Goal: Information Seeking & Learning: Learn about a topic

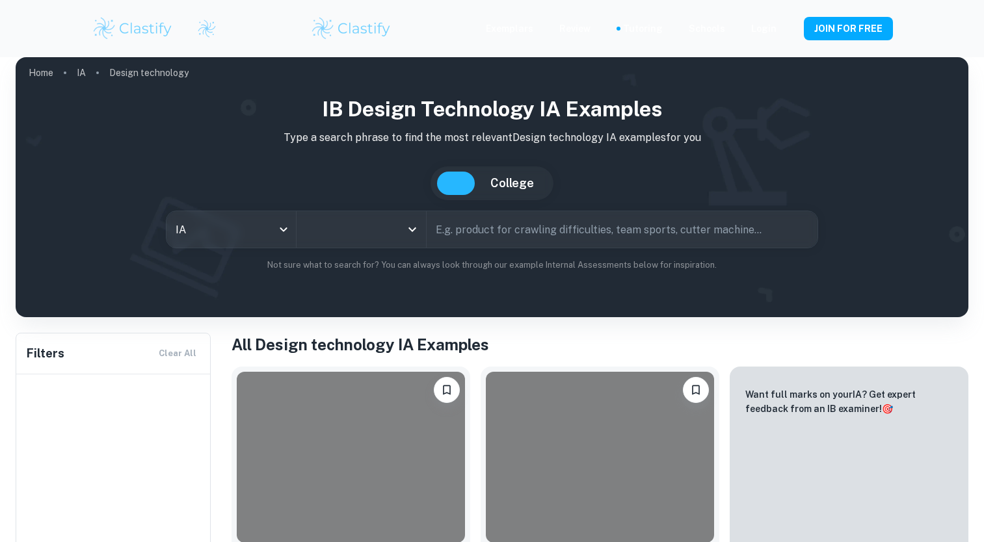
scroll to position [153, 0]
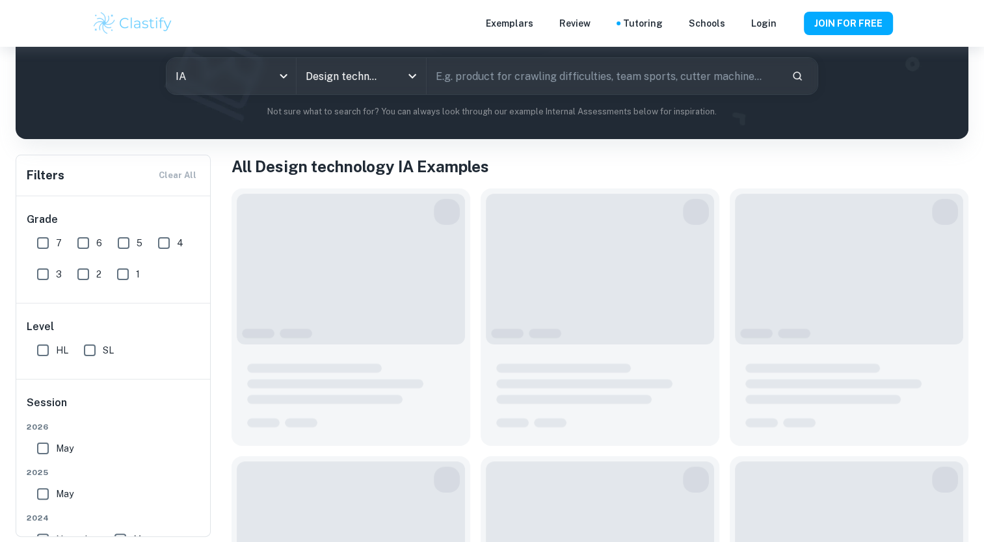
type input "Design technology"
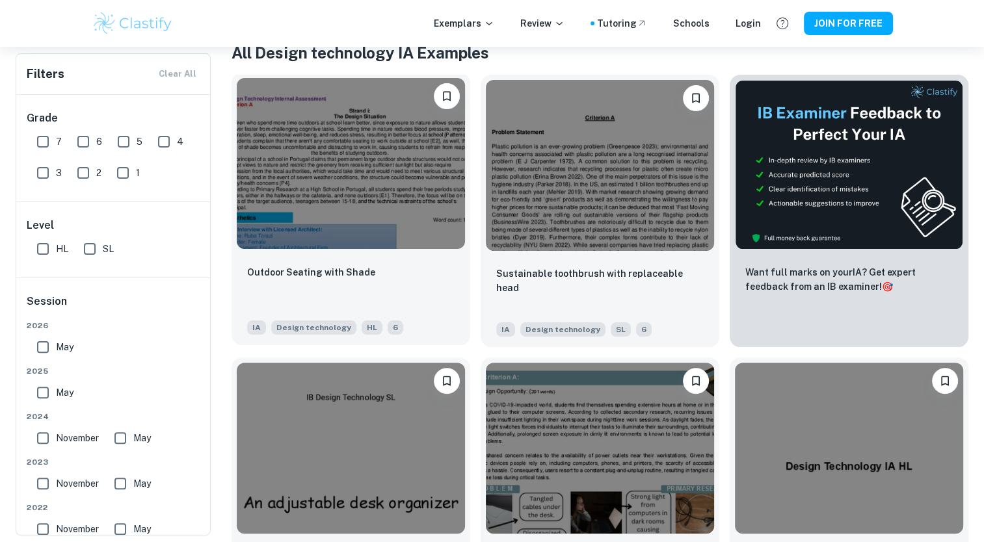
scroll to position [270, 0]
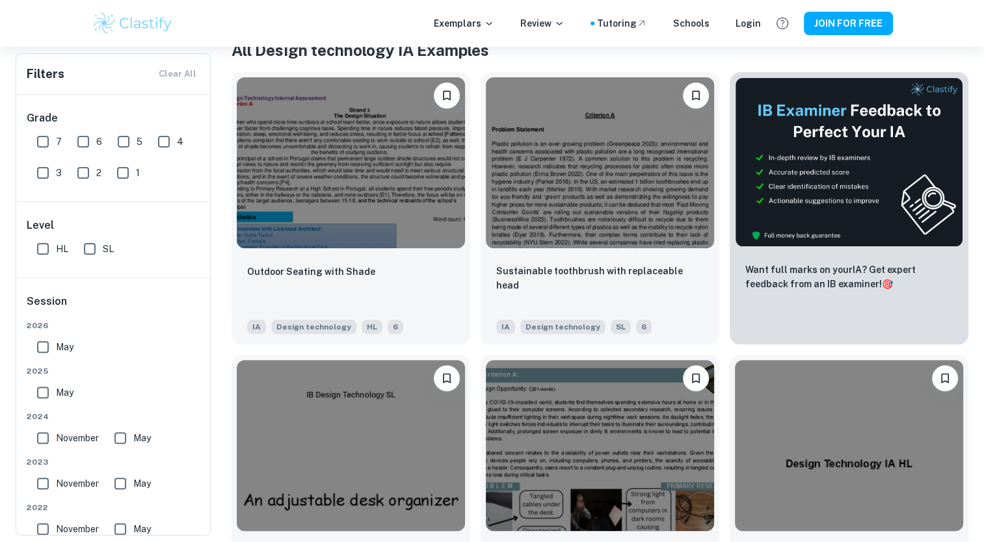
click at [46, 147] on input "7" at bounding box center [43, 142] width 26 height 26
checkbox input "true"
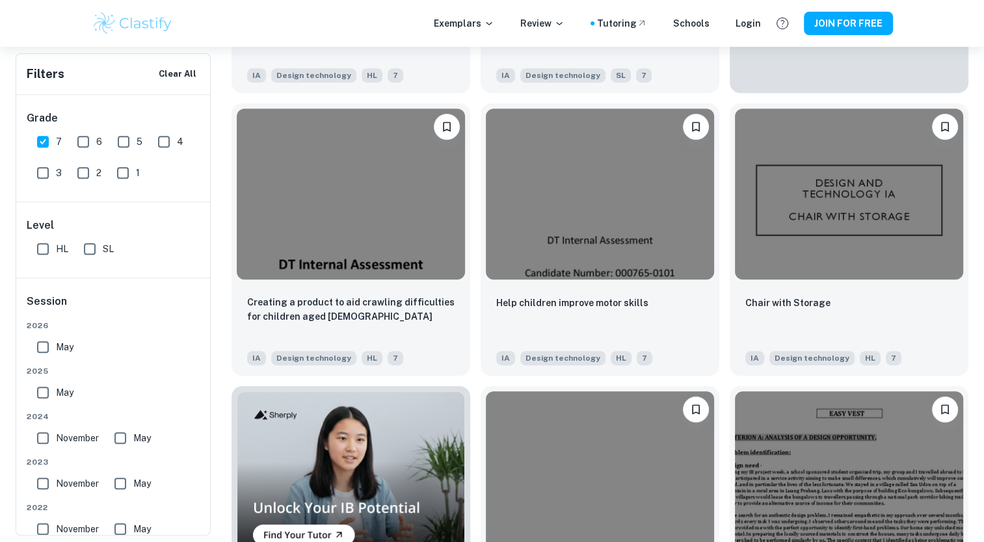
scroll to position [547, 0]
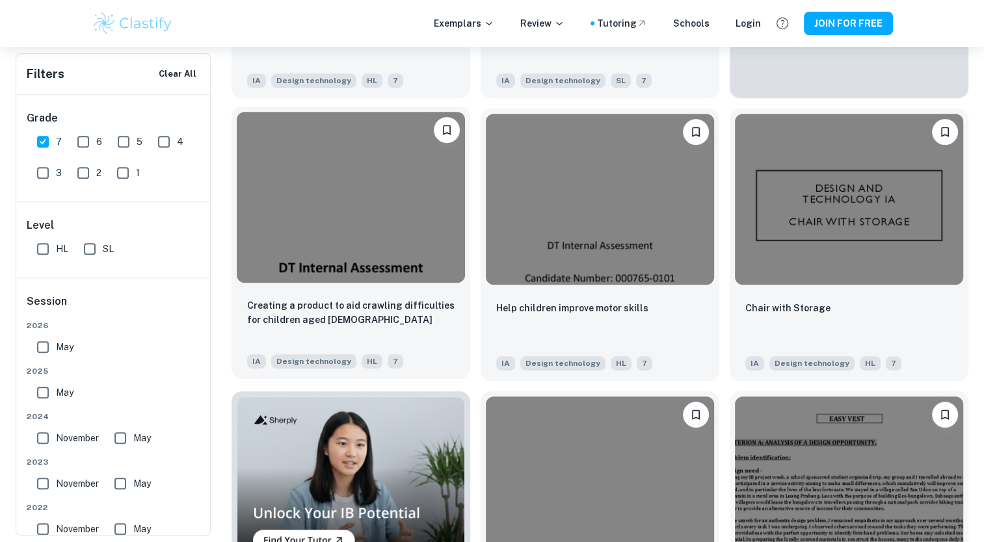
click at [369, 214] on img at bounding box center [351, 197] width 228 height 171
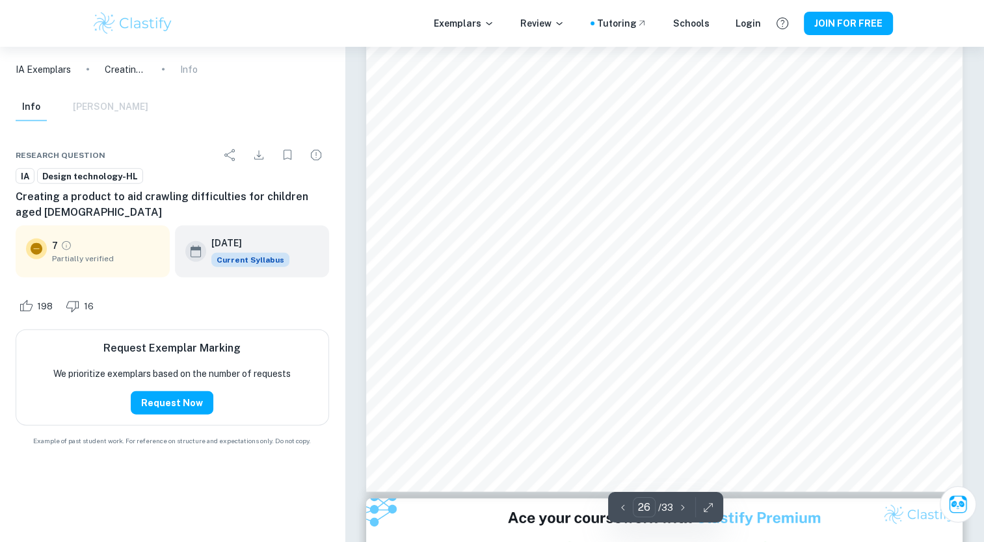
scroll to position [23029, 0]
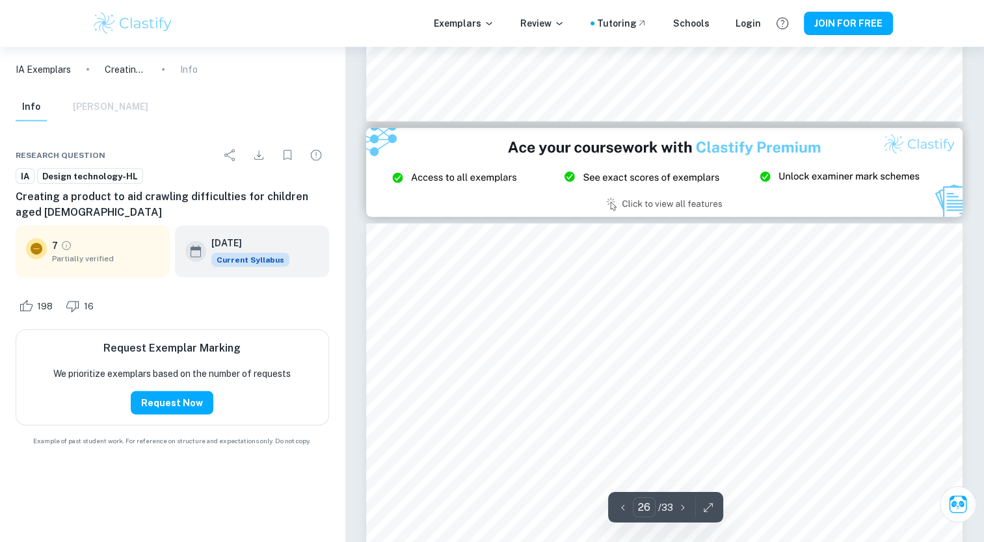
type input "27"
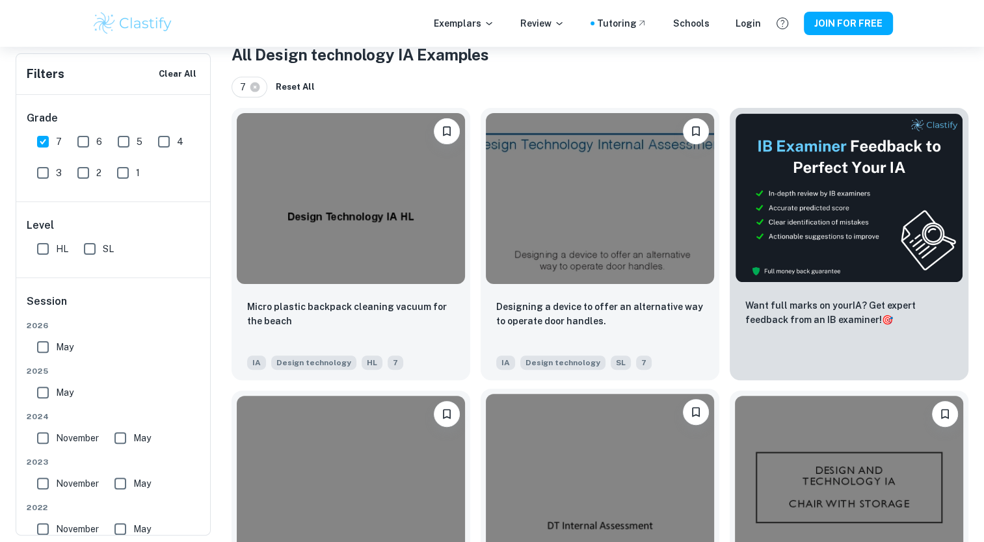
scroll to position [273, 0]
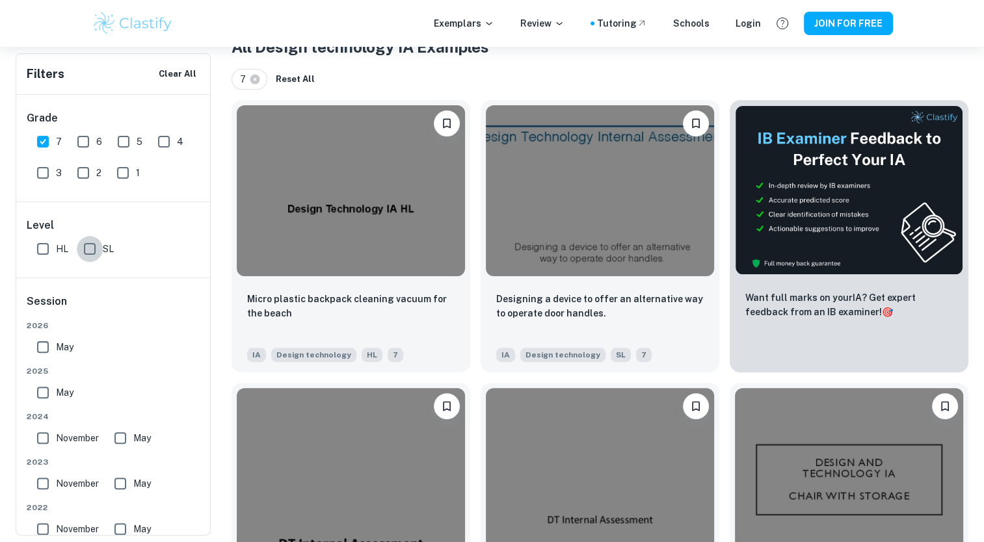
click at [87, 257] on input "SL" at bounding box center [90, 249] width 26 height 26
checkbox input "true"
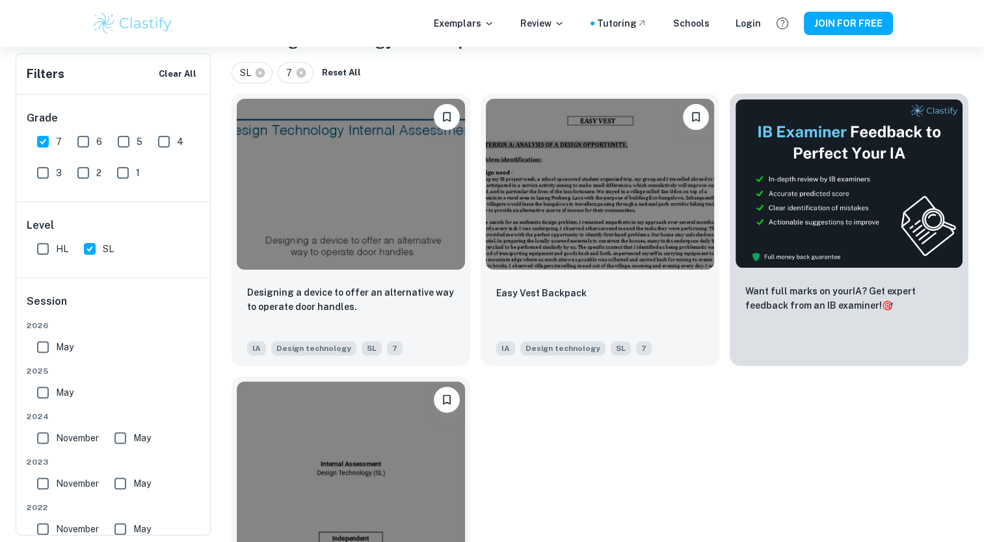
scroll to position [387, 0]
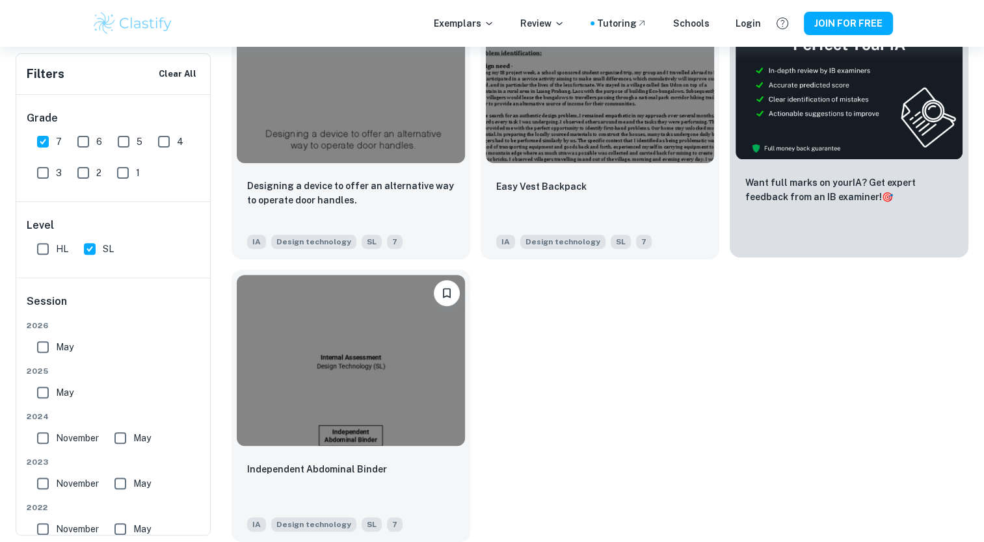
click at [845, 125] on img at bounding box center [849, 75] width 228 height 170
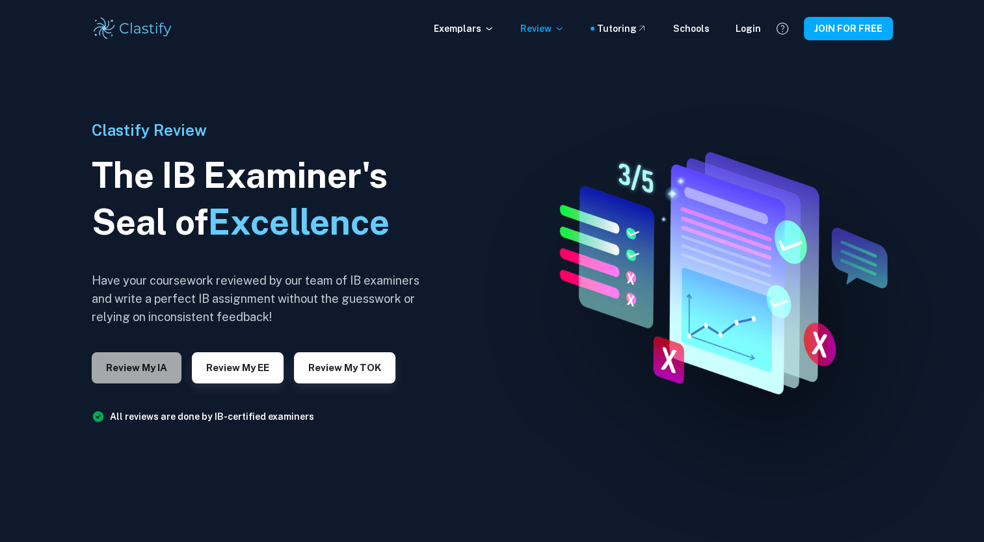
click at [123, 368] on button "Review my IA" at bounding box center [137, 367] width 90 height 31
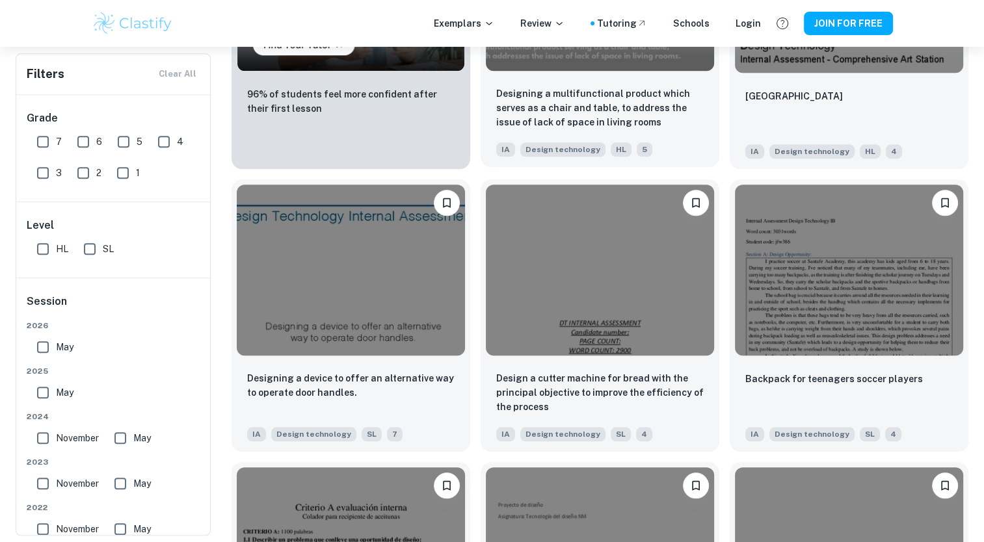
scroll to position [1012, 0]
click at [83, 142] on input "6" at bounding box center [83, 142] width 26 height 26
checkbox input "true"
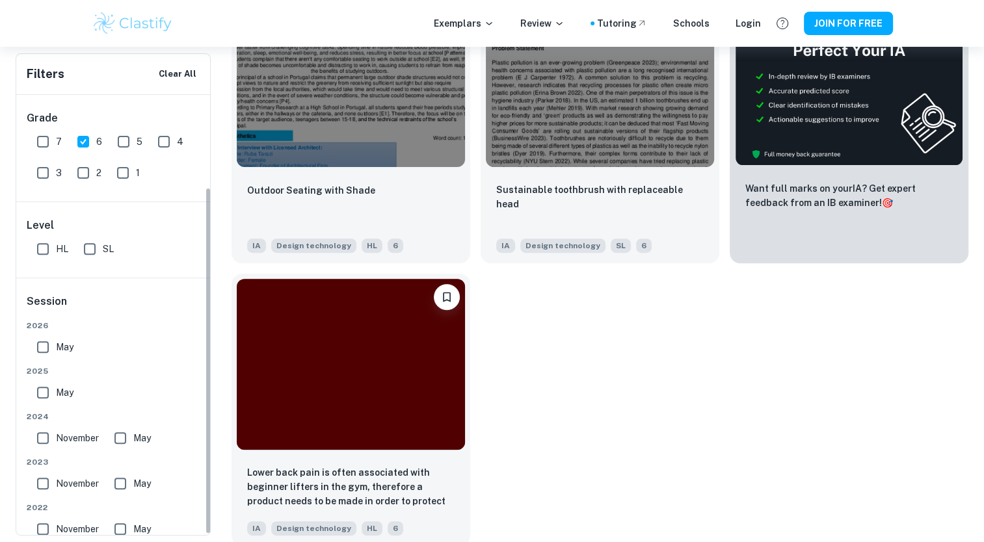
scroll to position [118, 0]
